Goal: Information Seeking & Learning: Learn about a topic

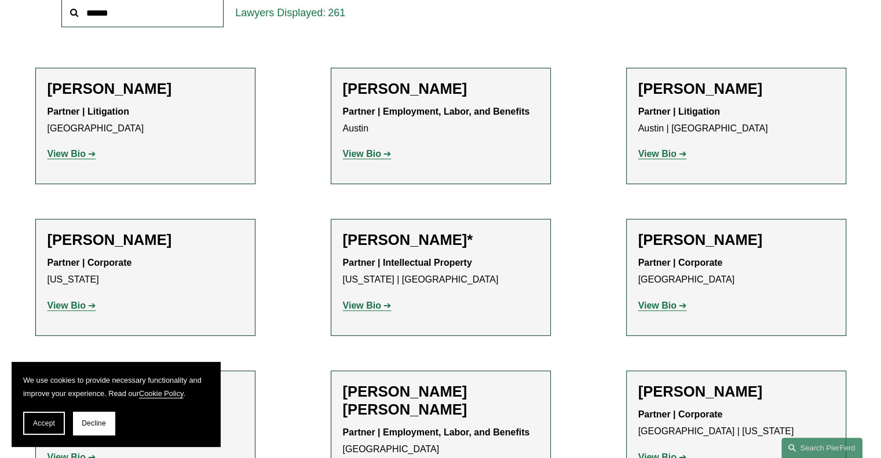
scroll to position [417, 0]
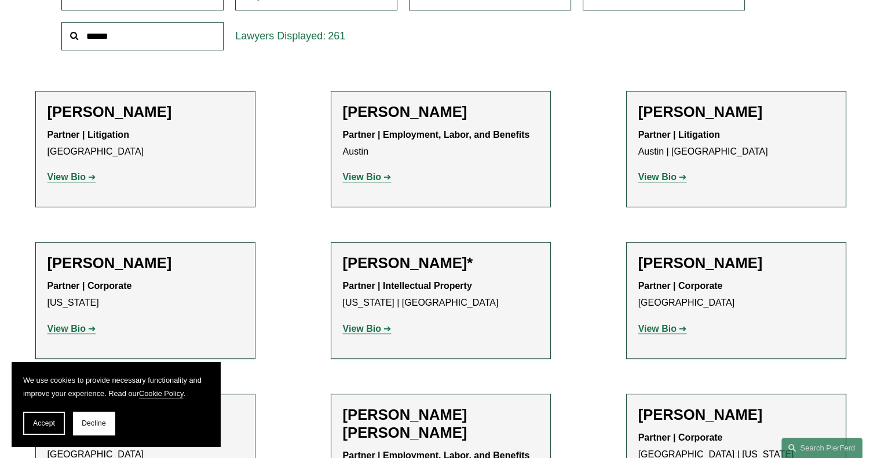
click at [169, 39] on input "text" at bounding box center [142, 36] width 162 height 28
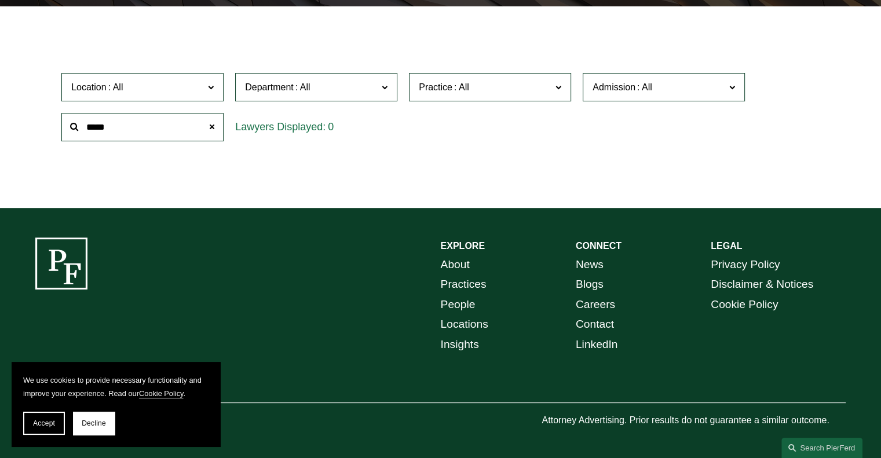
scroll to position [327, 0]
click at [104, 127] on input "*****" at bounding box center [142, 127] width 162 height 28
type input "****"
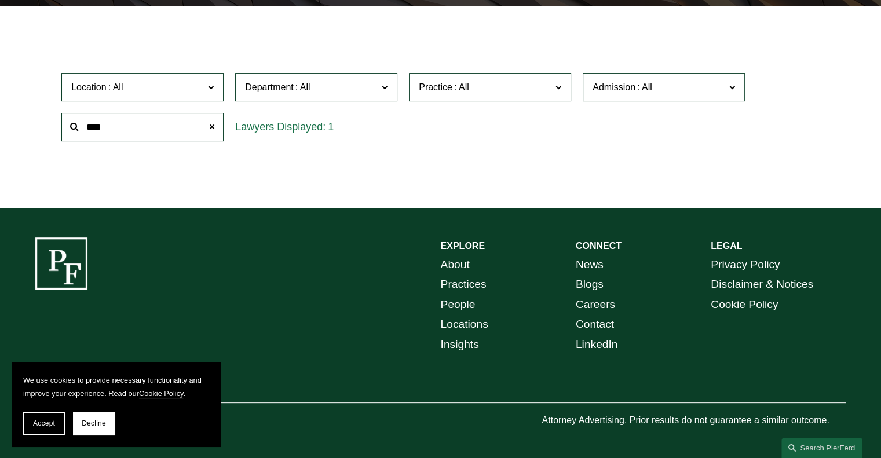
scroll to position [417, 0]
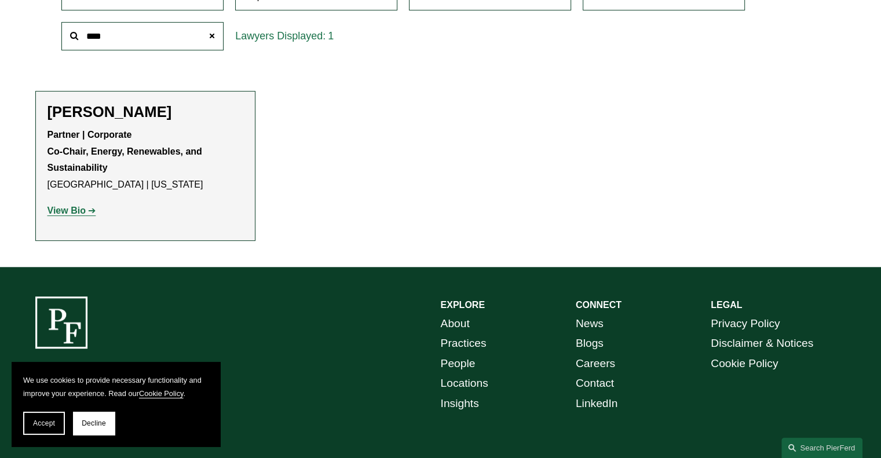
click at [109, 112] on h2 "[PERSON_NAME]" at bounding box center [146, 112] width 196 height 18
click at [72, 215] on strong "View Bio" at bounding box center [67, 211] width 38 height 10
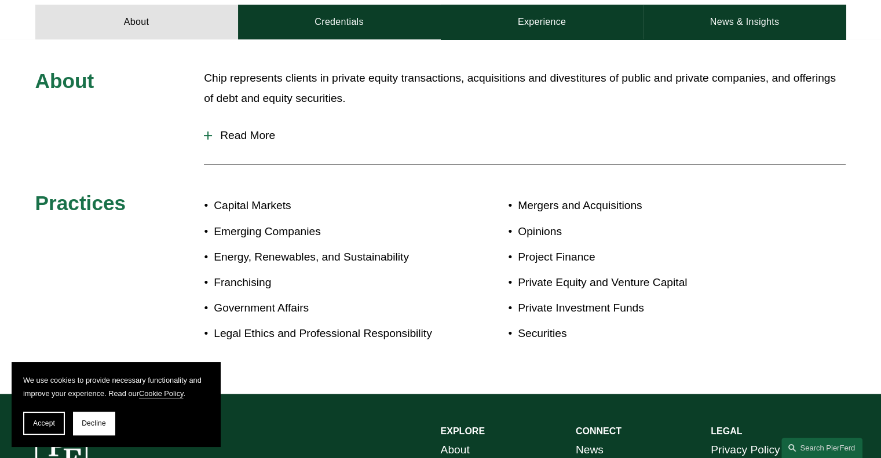
scroll to position [556, 0]
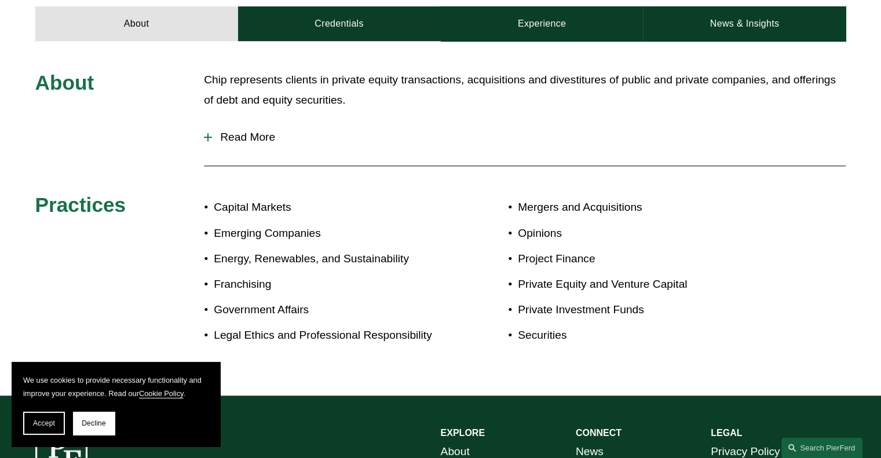
click at [229, 134] on span "Read More" at bounding box center [529, 137] width 634 height 13
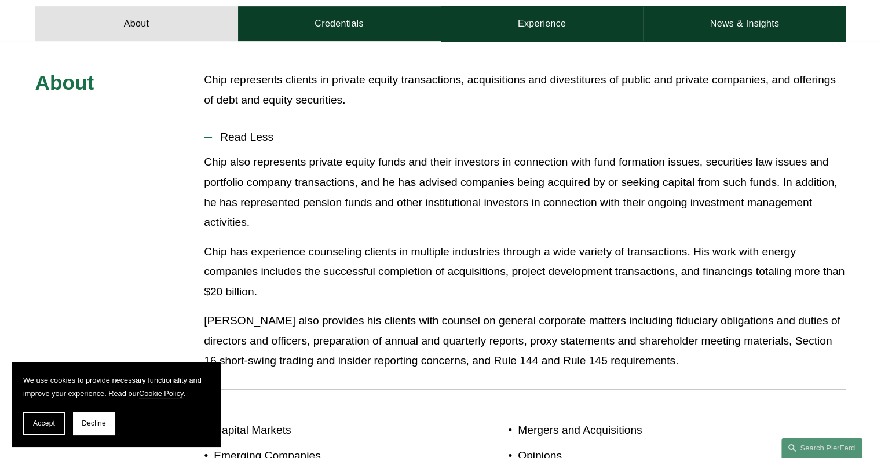
click at [361, 191] on p "Chip also represents private equity funds and their investors in connection wit…" at bounding box center [525, 192] width 642 height 80
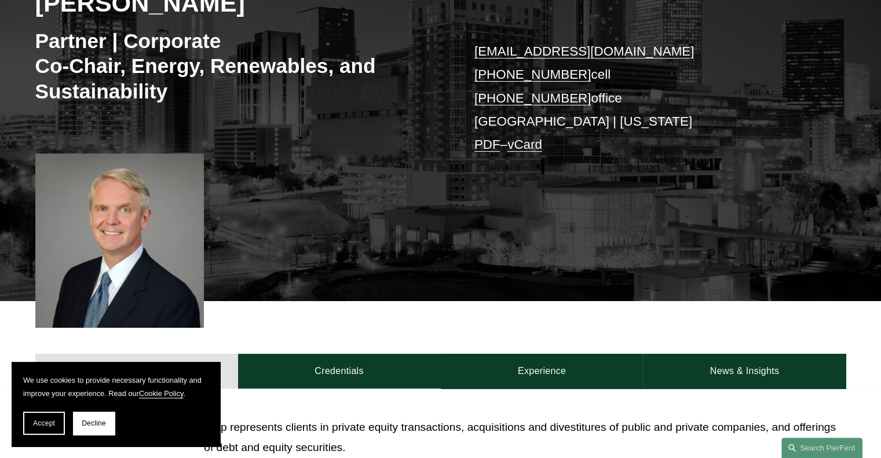
scroll to position [185, 0]
